Goal: Information Seeking & Learning: Learn about a topic

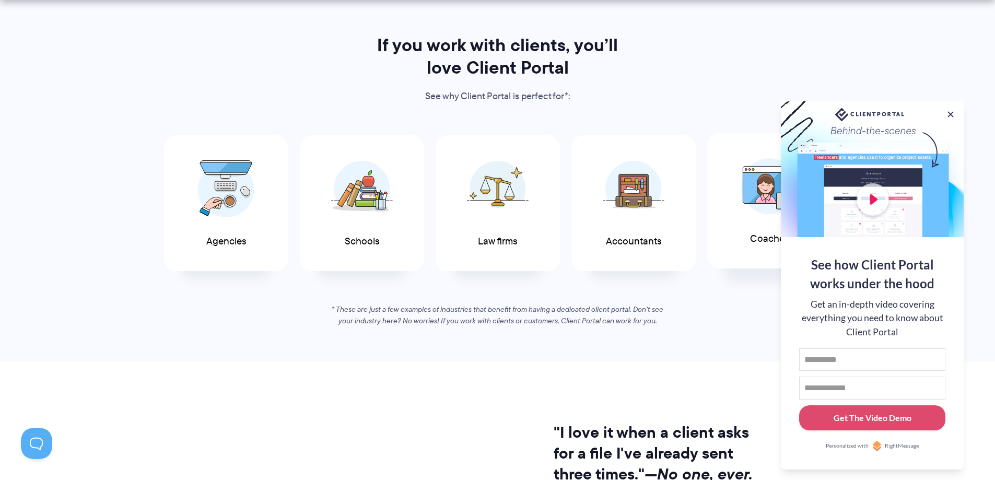
scroll to position [522, 0]
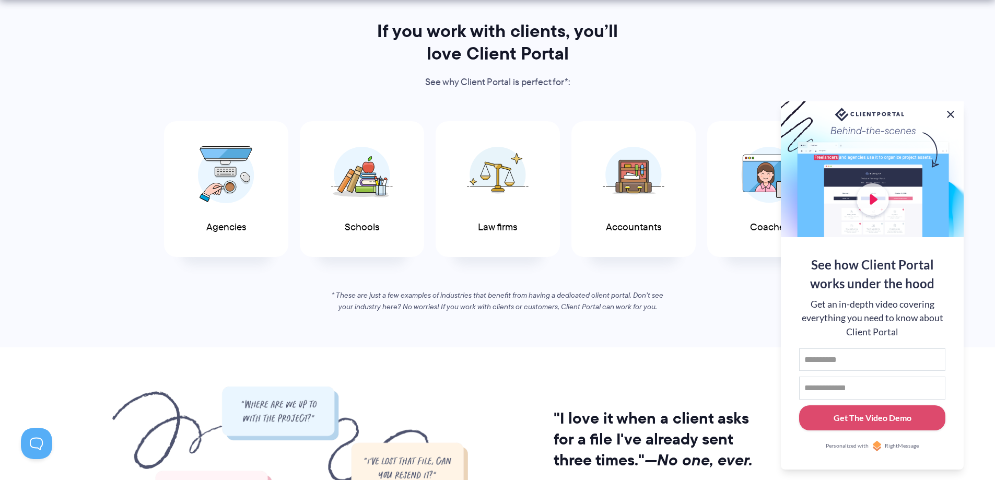
click at [952, 111] on button at bounding box center [950, 114] width 13 height 13
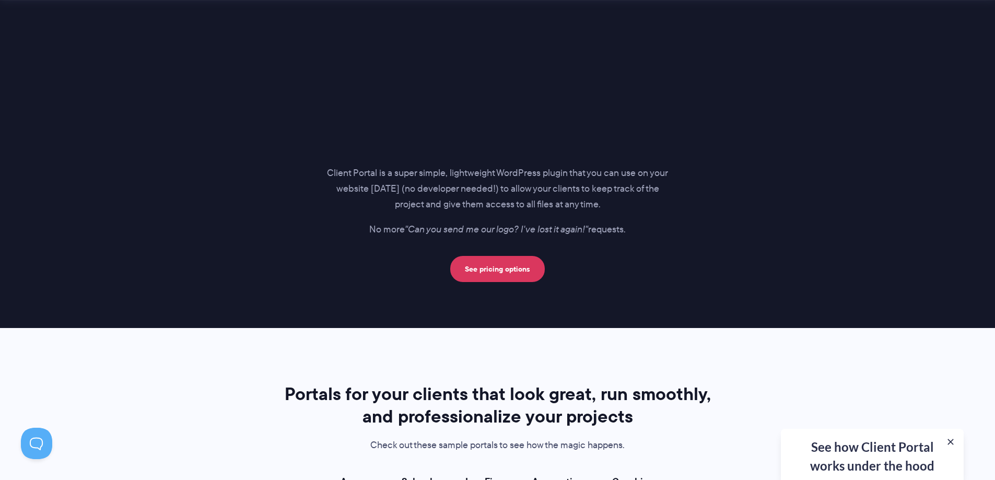
scroll to position [1567, 0]
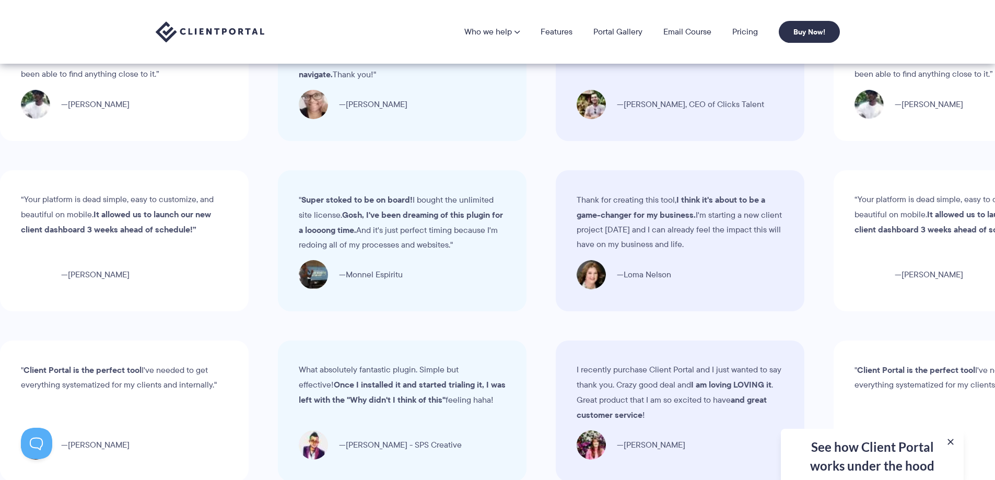
scroll to position [3082, 0]
